Goal: Information Seeking & Learning: Learn about a topic

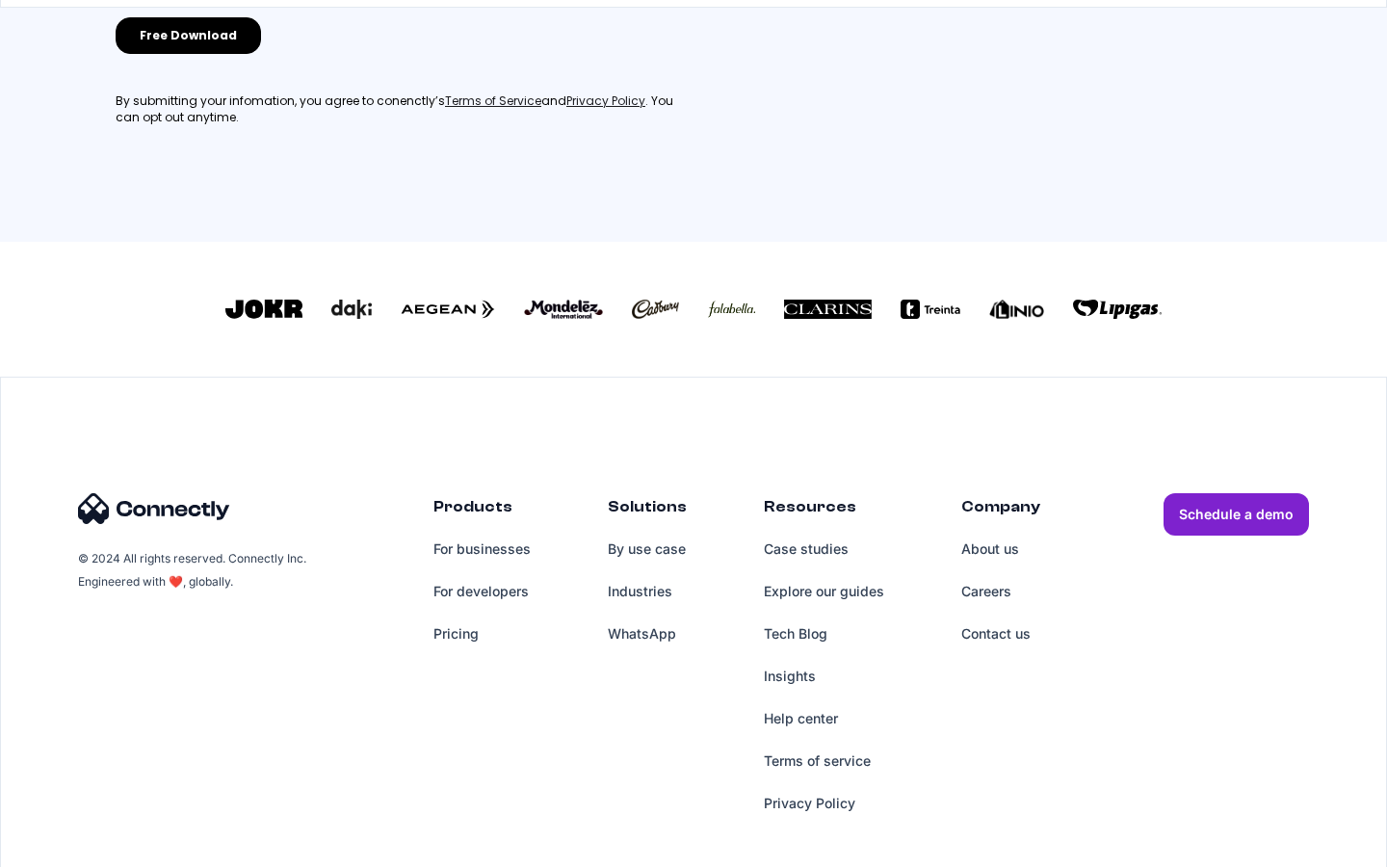
scroll to position [849, 0]
